Goal: Task Accomplishment & Management: Manage account settings

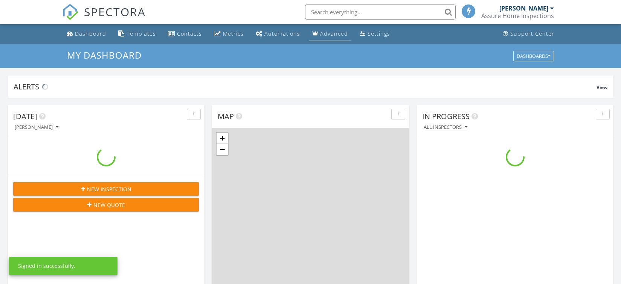
scroll to position [697, 632]
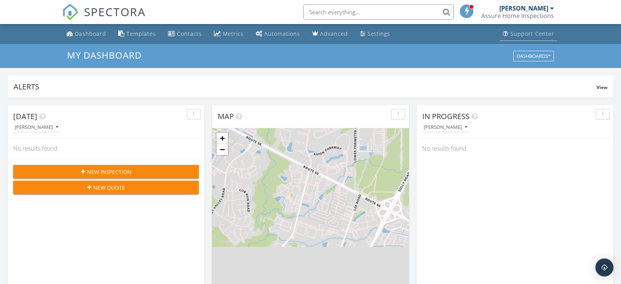
click at [540, 35] on div "Support Center" at bounding box center [532, 33] width 44 height 7
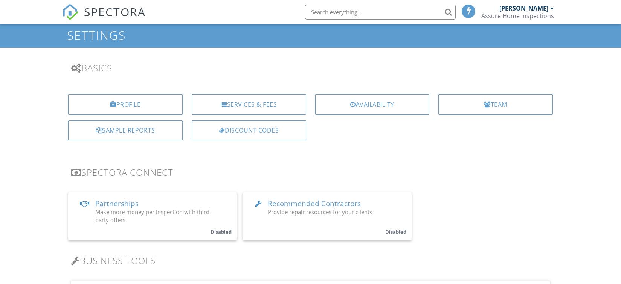
scroll to position [23, 0]
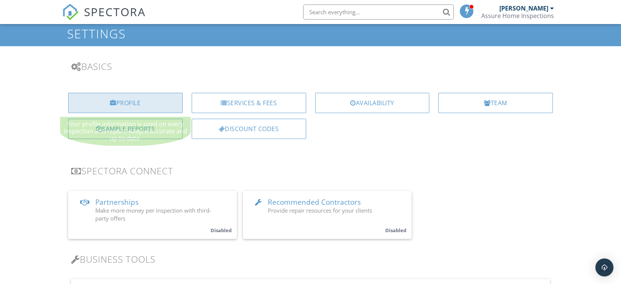
click at [106, 100] on div "Profile" at bounding box center [125, 103] width 114 height 20
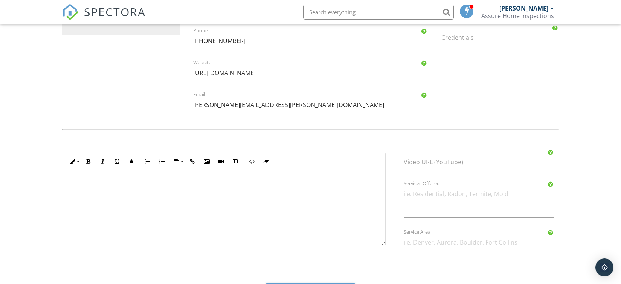
scroll to position [268, 0]
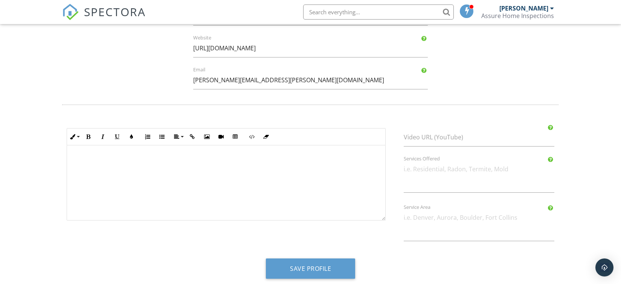
click at [221, 182] on div at bounding box center [226, 183] width 318 height 75
click at [167, 134] on button "Unordered List" at bounding box center [162, 137] width 14 height 14
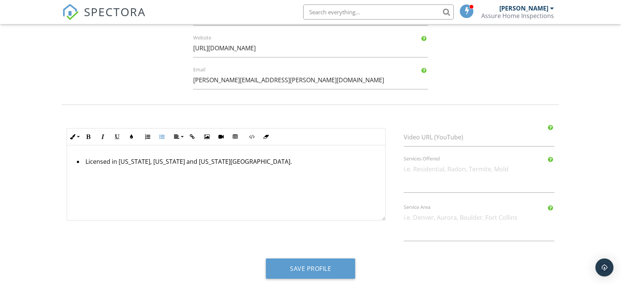
click at [248, 164] on li "Licensed in [US_STATE], [US_STATE] and [US_STATE][GEOGRAPHIC_DATA]." at bounding box center [228, 163] width 302 height 10
click at [248, 164] on li "Licensed in Virginia, Maryland and Washington DC." at bounding box center [228, 163] width 302 height 10
click at [169, 170] on li "InterNACHI" at bounding box center [228, 173] width 302 height 10
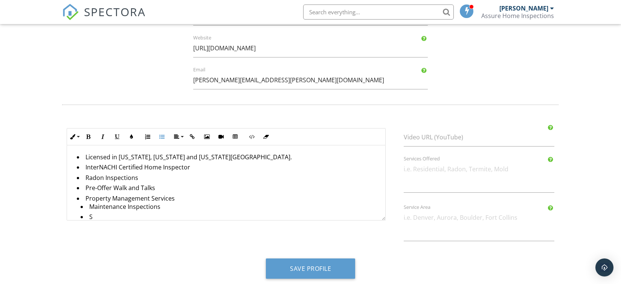
scroll to position [5, 0]
click at [417, 188] on textarea "Services Offered" at bounding box center [478, 176] width 151 height 33
type textarea ";"
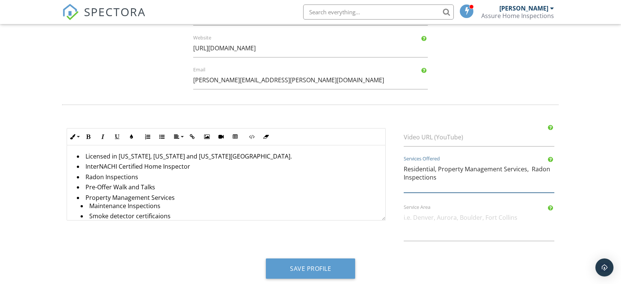
type textarea "Residential, Property Management Services, Radon Inspections"
click at [499, 236] on textarea "Service Area" at bounding box center [478, 225] width 151 height 33
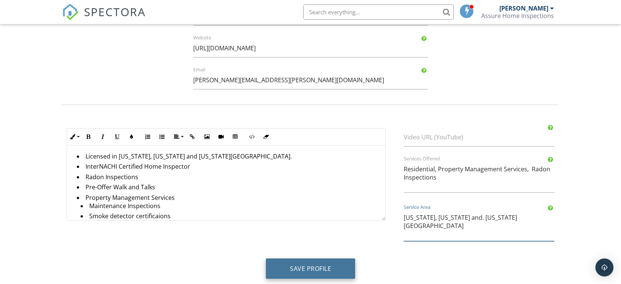
type textarea "[US_STATE], [US_STATE] and. [US_STATE][GEOGRAPHIC_DATA]"
click at [324, 265] on button "Save Profile" at bounding box center [310, 269] width 89 height 20
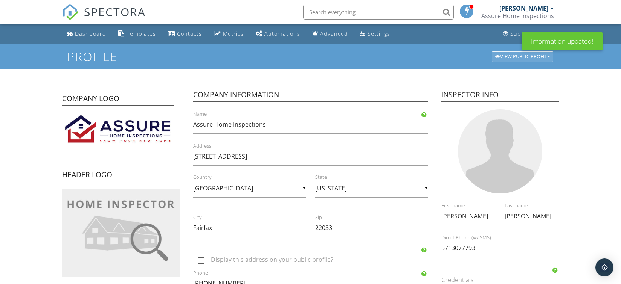
click at [511, 57] on div "View Public Profile" at bounding box center [521, 57] width 61 height 11
